Goal: Find contact information: Find contact information

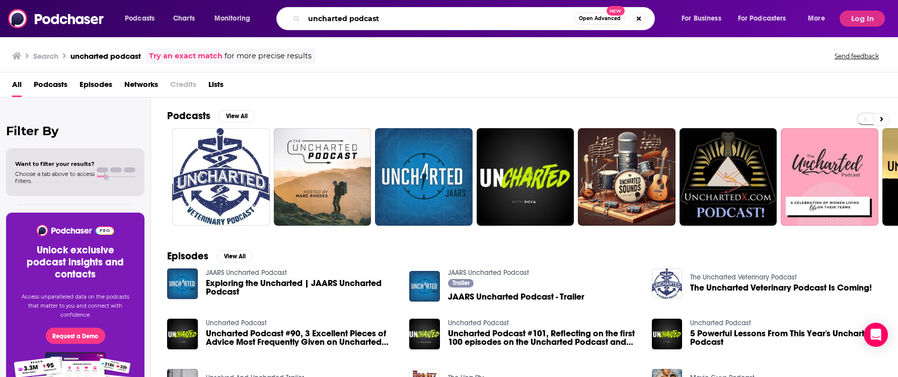
drag, startPoint x: 393, startPoint y: 20, endPoint x: 294, endPoint y: 16, distance: 98.7
click at [294, 16] on div "uncharted podcast Open Advanced New" at bounding box center [465, 18] width 378 height 23
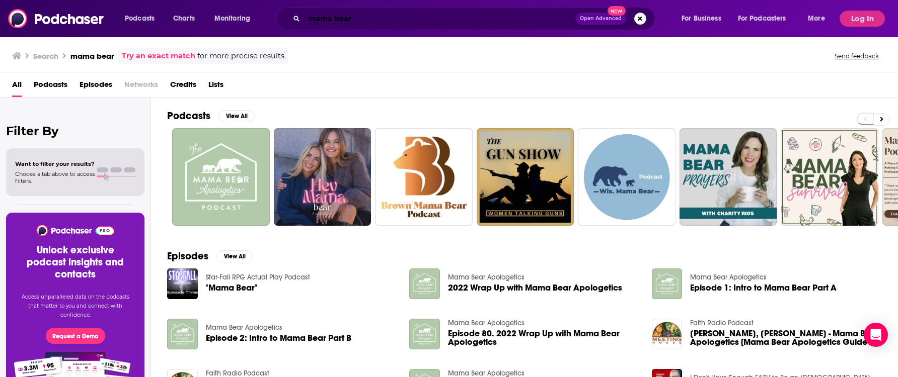
click at [359, 16] on input "mama bear" at bounding box center [439, 19] width 271 height 16
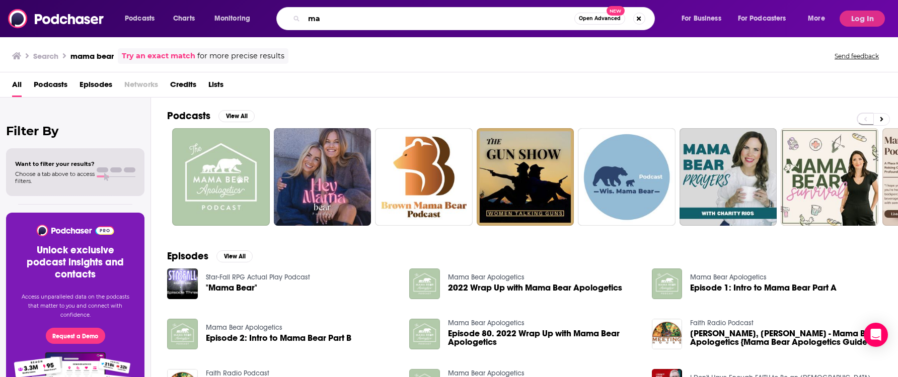
type input "m"
type input "the mama's den"
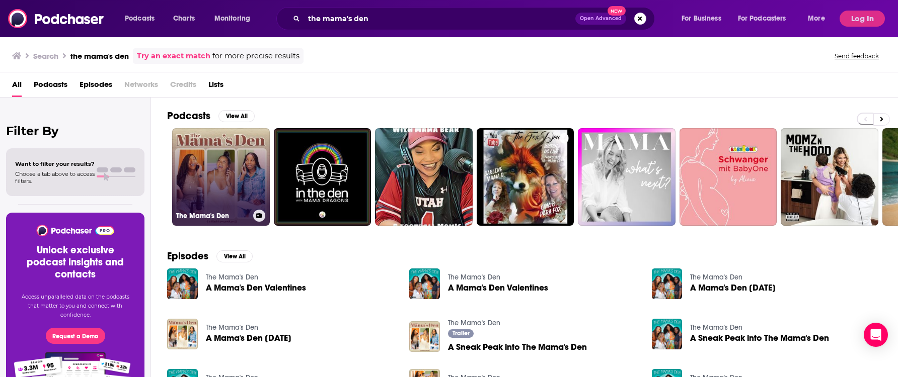
click at [204, 189] on link "The Mama's Den" at bounding box center [221, 177] width 98 height 98
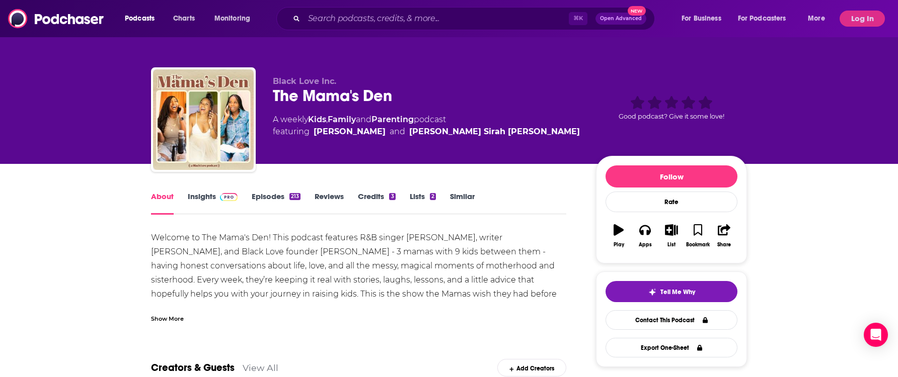
click at [213, 198] on link "Insights" at bounding box center [213, 203] width 50 height 23
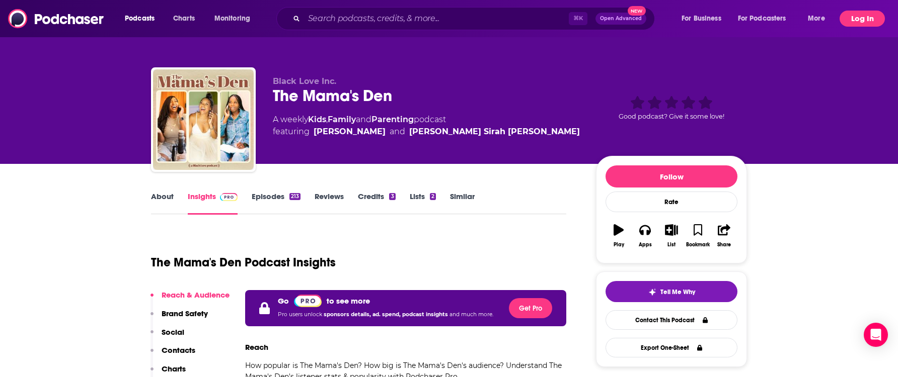
click at [867, 13] on button "Log In" at bounding box center [861, 19] width 45 height 16
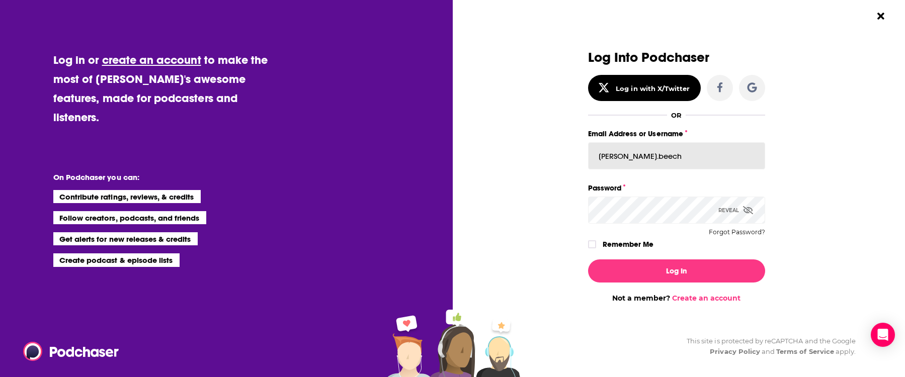
click at [641, 156] on input "[PERSON_NAME].beech" at bounding box center [676, 155] width 177 height 27
type input "[PERSON_NAME][EMAIL_ADDRESS][DOMAIN_NAME]"
click at [747, 209] on icon "Dialog" at bounding box center [748, 210] width 10 height 8
click at [588, 260] on button "Log In" at bounding box center [676, 271] width 177 height 23
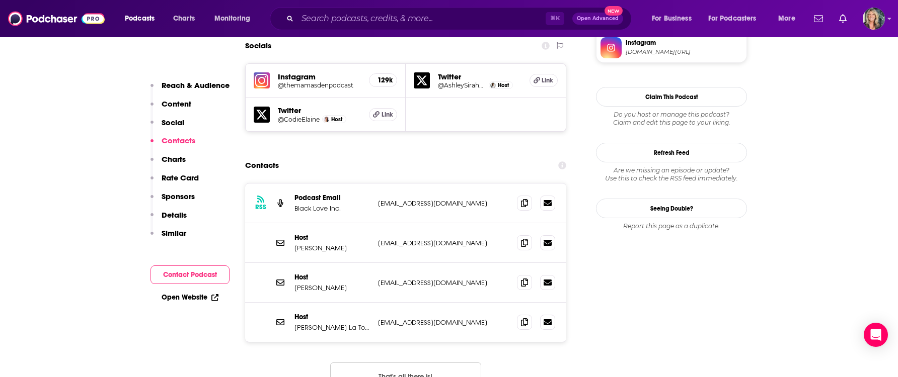
scroll to position [891, 0]
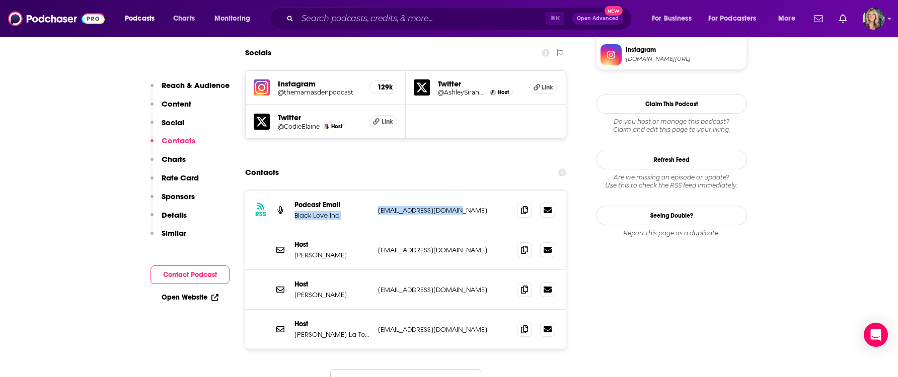
drag, startPoint x: 459, startPoint y: 155, endPoint x: 365, endPoint y: 155, distance: 94.6
click at [0, 0] on div "Podcast Email Black Love Inc. [EMAIL_ADDRESS][DOMAIN_NAME] [EMAIL_ADDRESS][DOMA…" at bounding box center [0, 0] width 0 height 0
click at [388, 191] on div "RSS Podcast Email Black Love Inc. [EMAIL_ADDRESS][DOMAIN_NAME] [EMAIL_ADDRESS][…" at bounding box center [405, 211] width 321 height 40
drag, startPoint x: 457, startPoint y: 159, endPoint x: 374, endPoint y: 158, distance: 82.5
click at [374, 191] on div "RSS Podcast Email Black Love Inc. [EMAIL_ADDRESS][DOMAIN_NAME] [EMAIL_ADDRESS][…" at bounding box center [405, 211] width 321 height 40
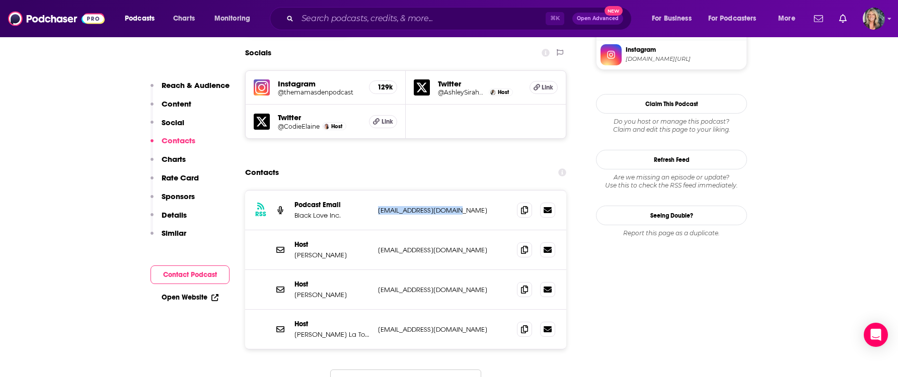
copy p "[EMAIL_ADDRESS][DOMAIN_NAME]"
drag, startPoint x: 450, startPoint y: 200, endPoint x: 378, endPoint y: 202, distance: 72.5
click at [378, 246] on p "[EMAIL_ADDRESS][DOMAIN_NAME]" at bounding box center [443, 250] width 131 height 9
copy p "[EMAIL_ADDRESS][DOMAIN_NAME]"
drag, startPoint x: 461, startPoint y: 240, endPoint x: 363, endPoint y: 240, distance: 98.1
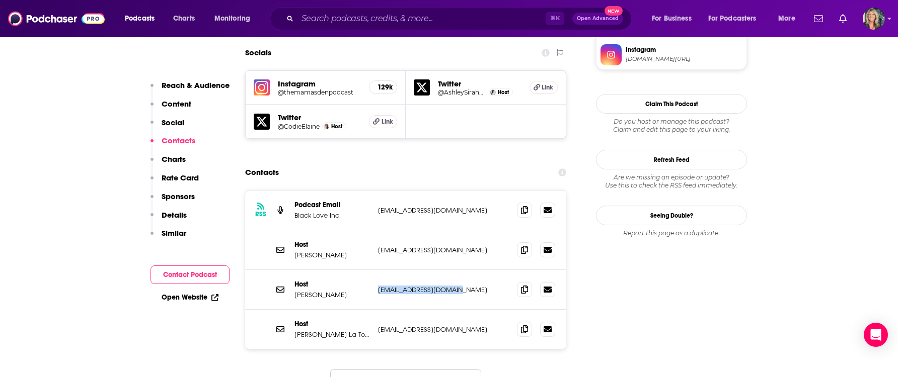
click at [0, 0] on div "Host [PERSON_NAME] [EMAIL_ADDRESS][DOMAIN_NAME] [EMAIL_ADDRESS][DOMAIN_NAME]" at bounding box center [0, 0] width 0 height 0
copy div "[EMAIL_ADDRESS][DOMAIN_NAME]"
drag, startPoint x: 454, startPoint y: 281, endPoint x: 377, endPoint y: 282, distance: 76.5
click at [378, 326] on p "[EMAIL_ADDRESS][DOMAIN_NAME]" at bounding box center [443, 330] width 131 height 9
copy p "[EMAIL_ADDRESS][DOMAIN_NAME]"
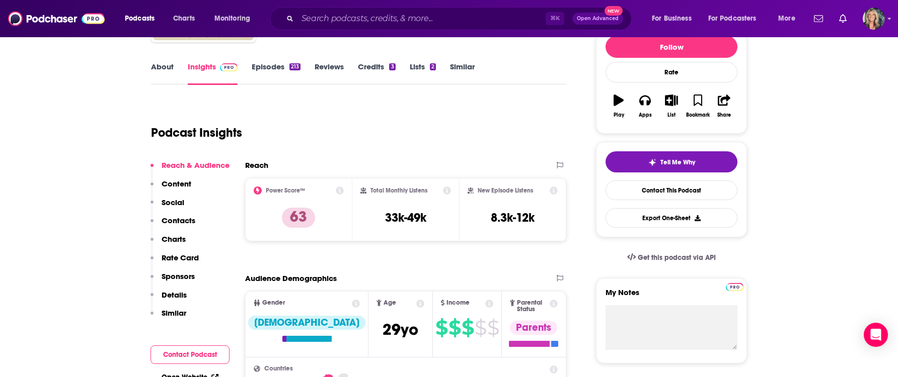
scroll to position [0, 0]
